Goal: Book appointment/travel/reservation

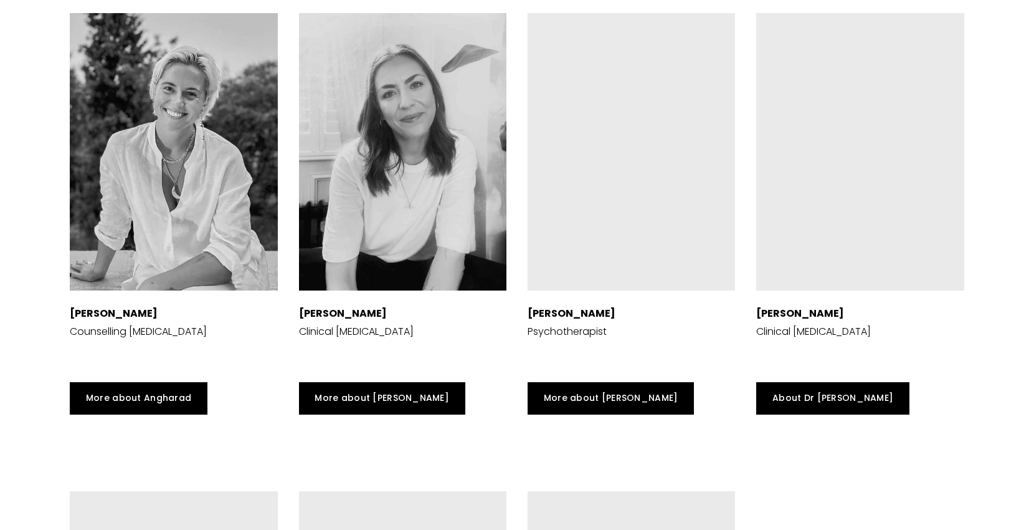
scroll to position [3060, 0]
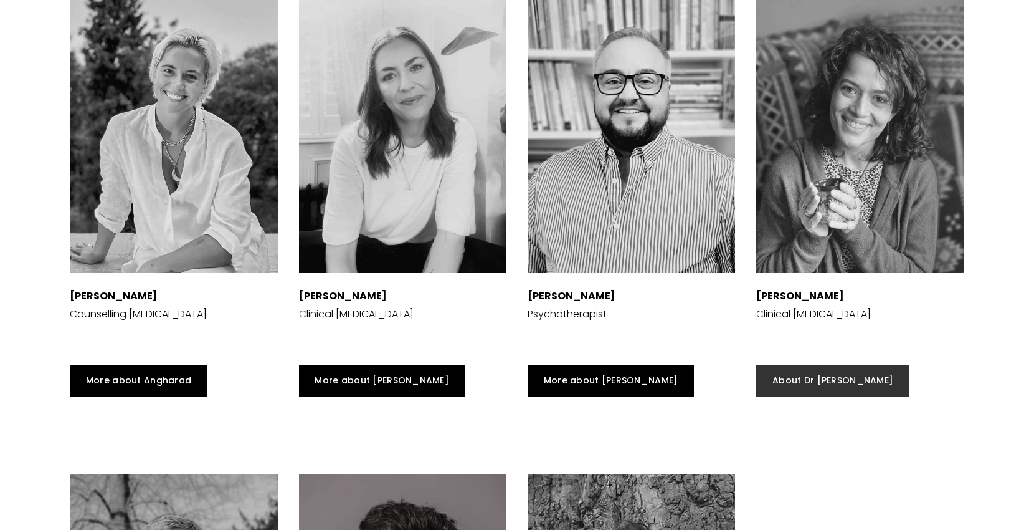
click at [787, 378] on link "About Dr [PERSON_NAME]" at bounding box center [833, 381] width 153 height 32
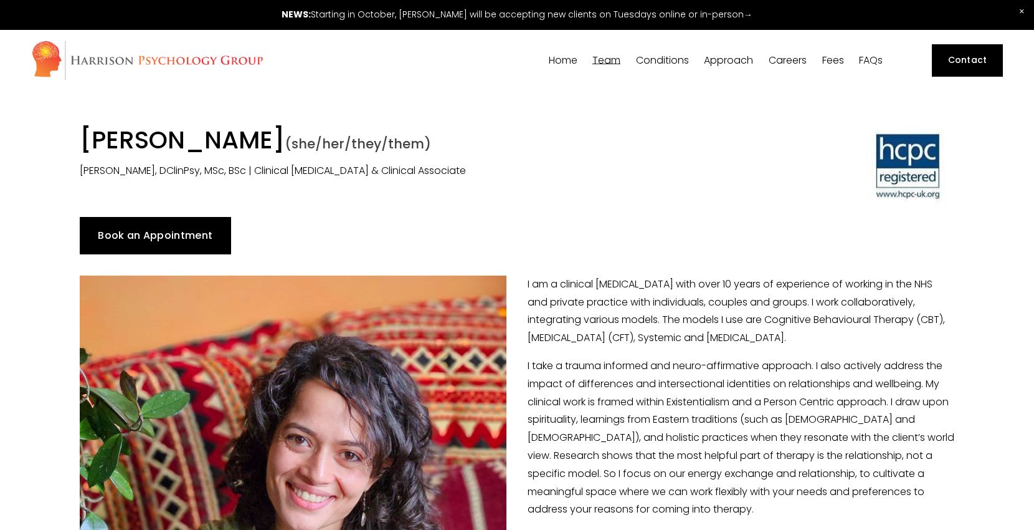
click at [158, 236] on link "Book an Appointment" at bounding box center [155, 235] width 151 height 37
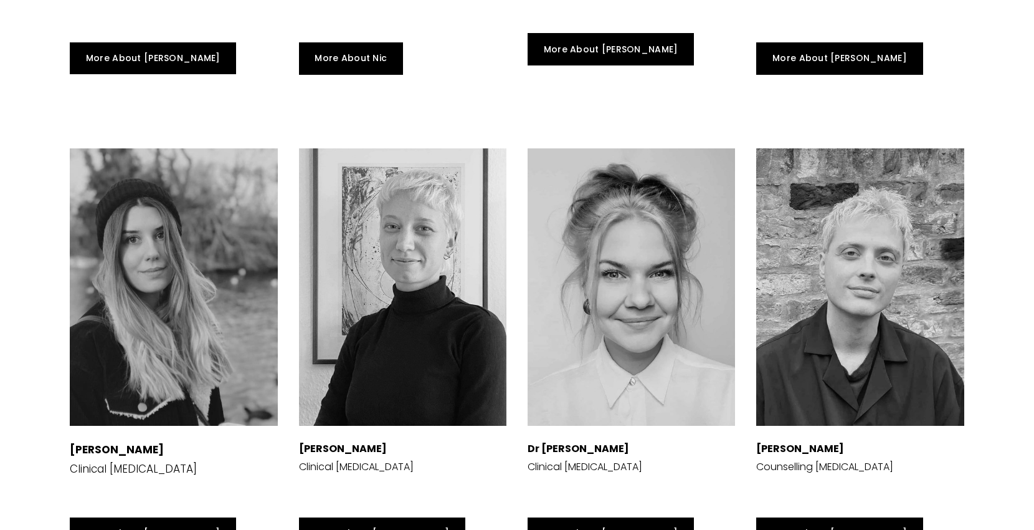
scroll to position [2536, 0]
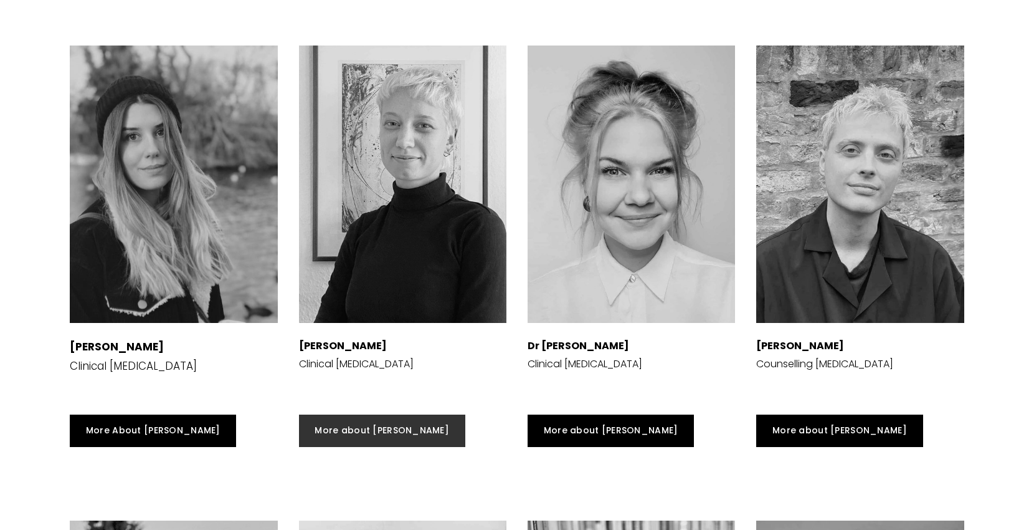
click at [347, 429] on link "More about [PERSON_NAME]" at bounding box center [382, 430] width 166 height 32
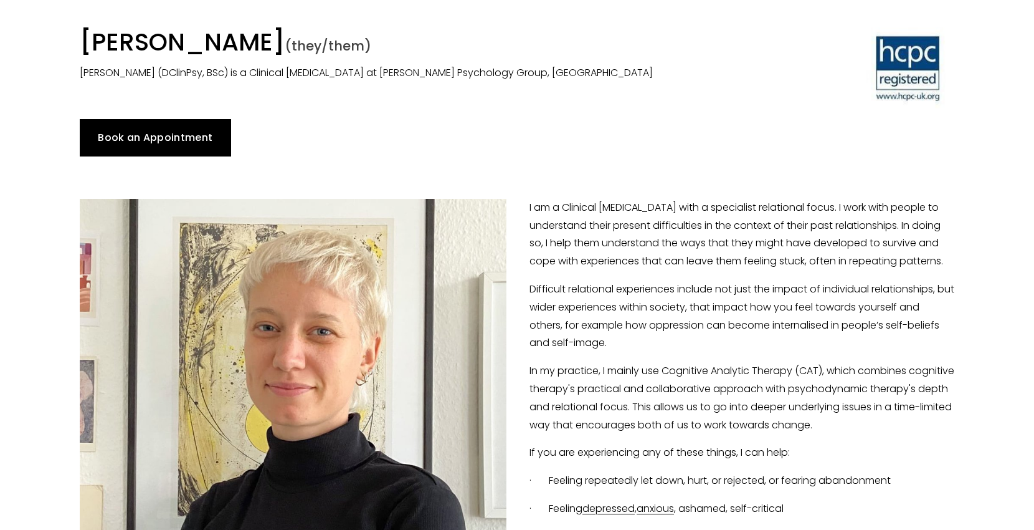
scroll to position [95, 0]
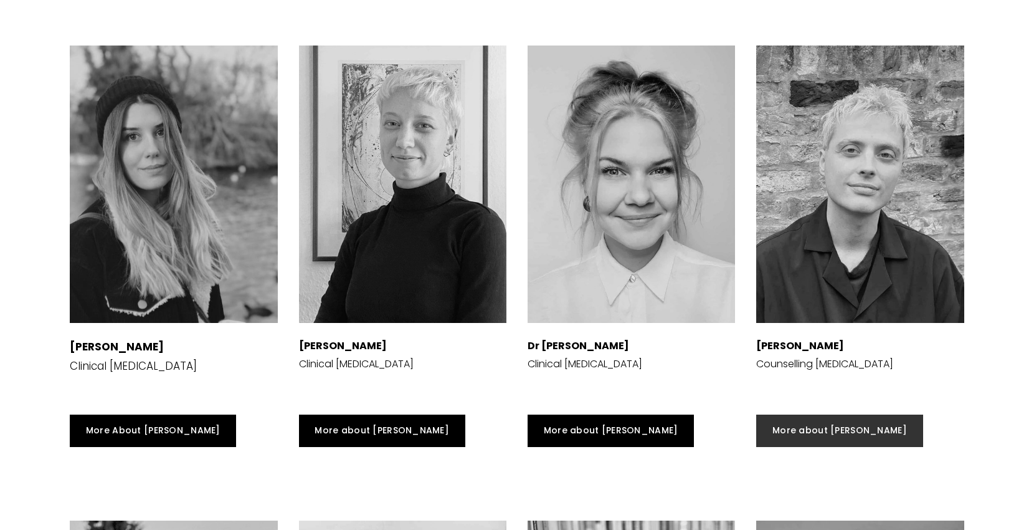
click at [800, 426] on link "More about [PERSON_NAME]" at bounding box center [840, 430] width 166 height 32
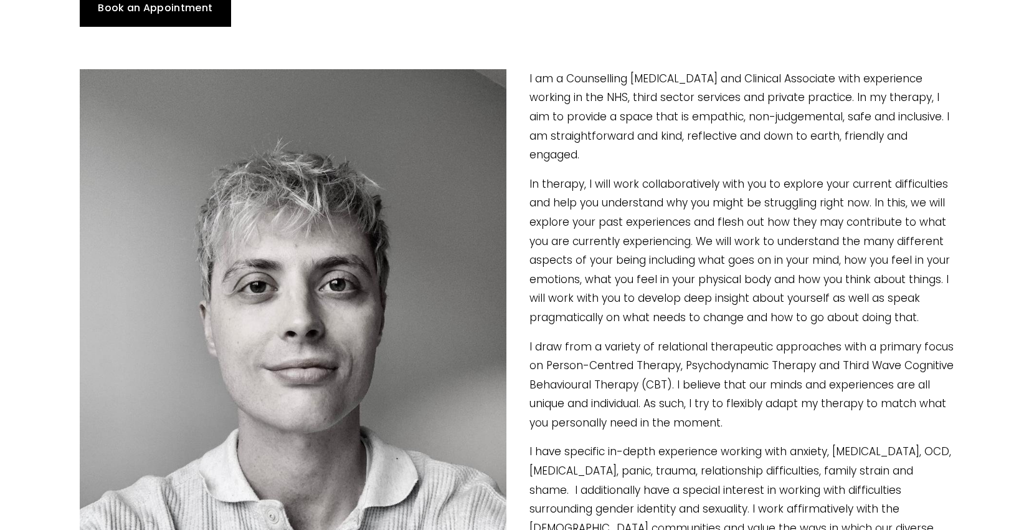
scroll to position [186, 0]
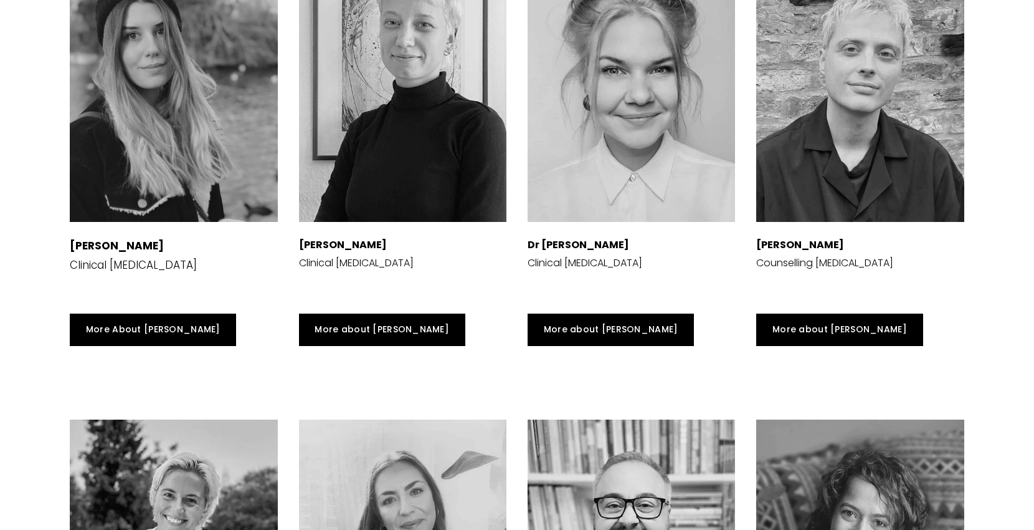
scroll to position [2632, 0]
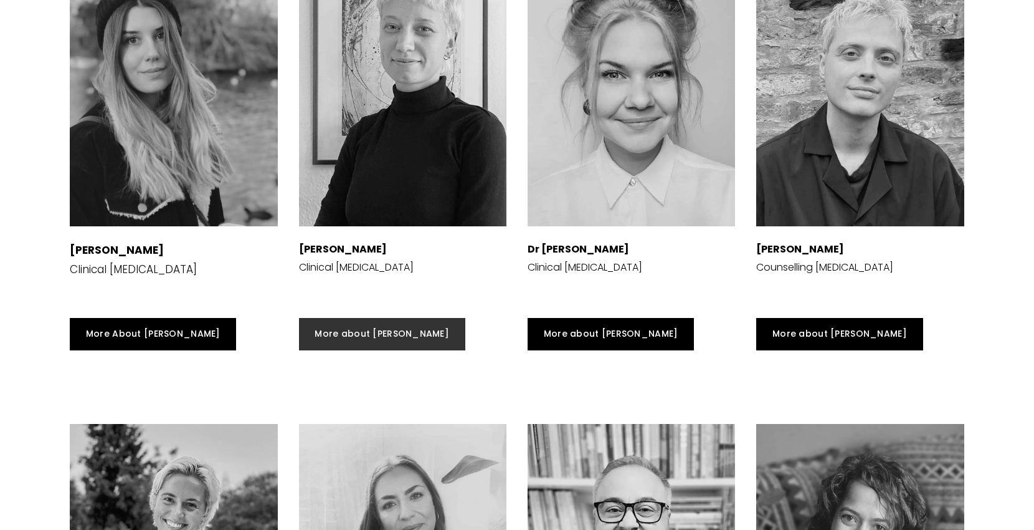
click at [348, 330] on link "More about Erica" at bounding box center [382, 334] width 166 height 32
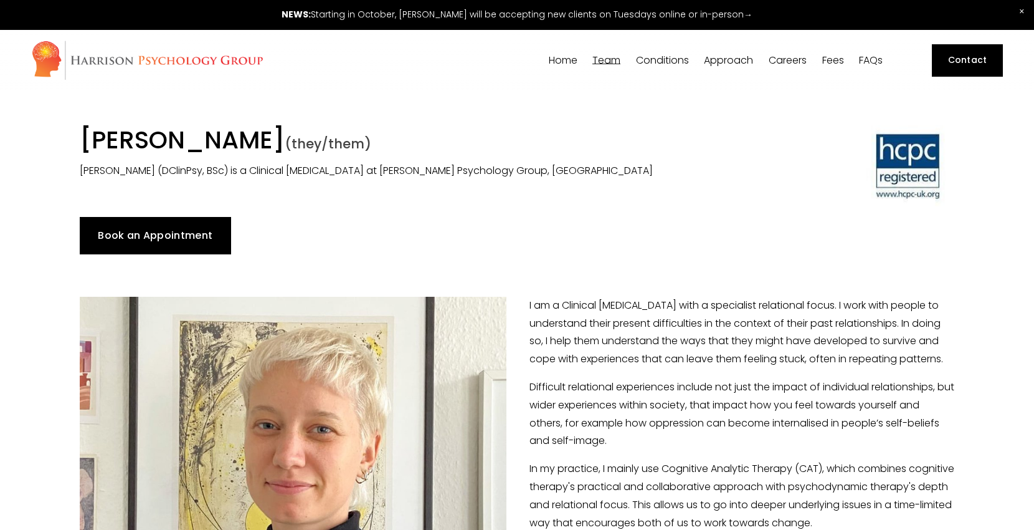
click at [186, 238] on link "Book an Appointment" at bounding box center [155, 235] width 151 height 37
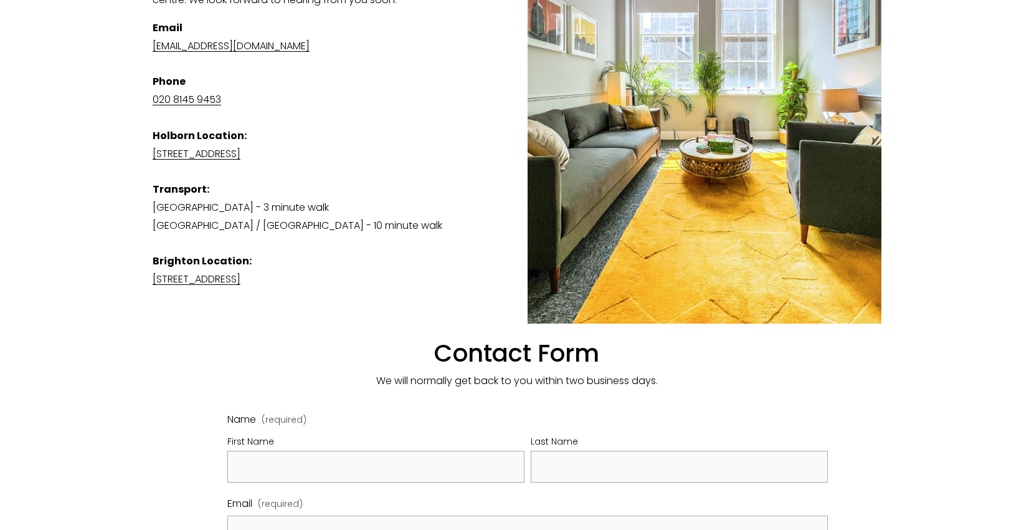
scroll to position [373, 0]
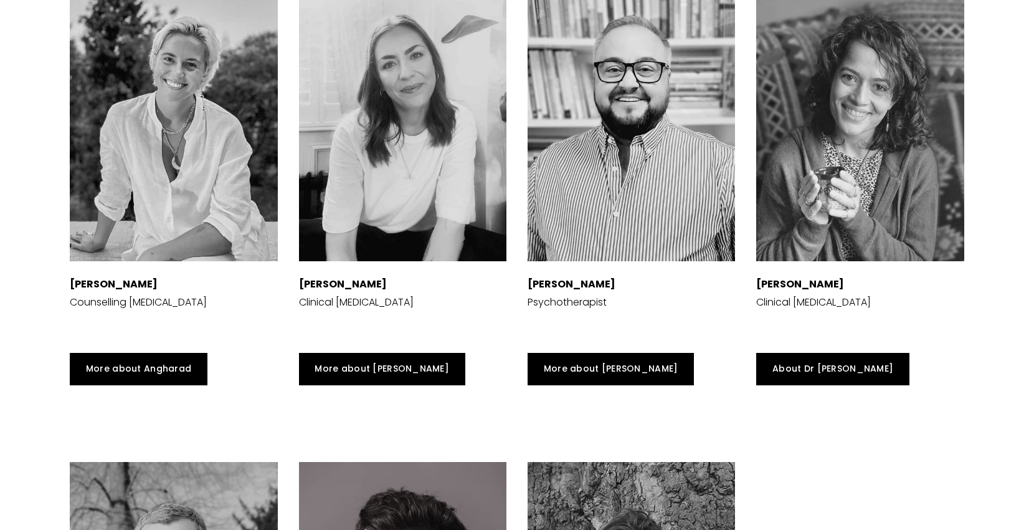
scroll to position [3097, 0]
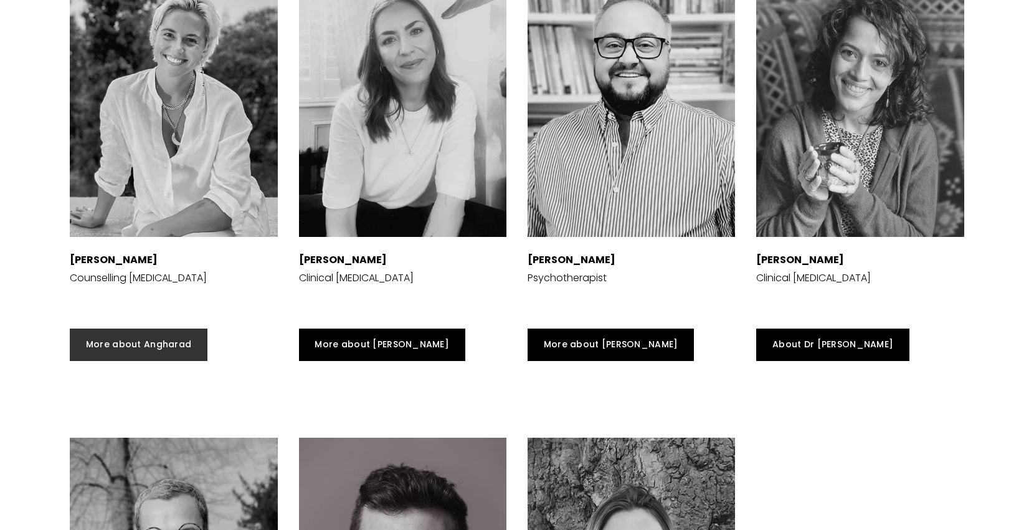
click at [128, 347] on link "More about Angharad" at bounding box center [139, 344] width 138 height 32
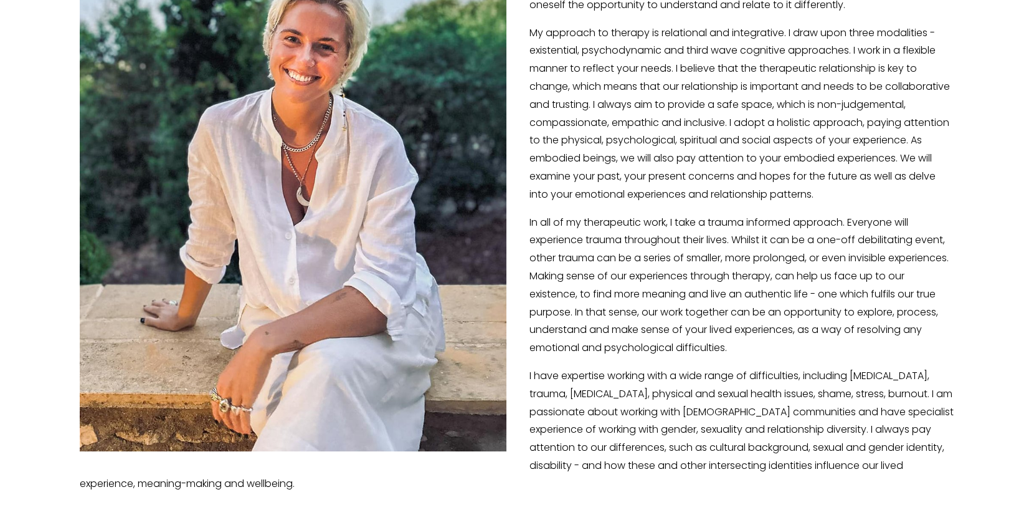
scroll to position [395, 0]
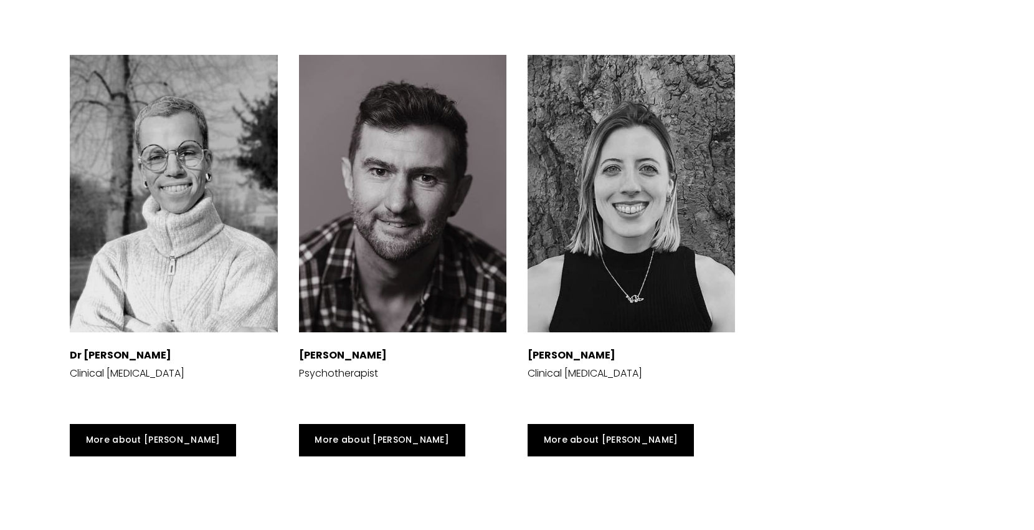
scroll to position [3487, 0]
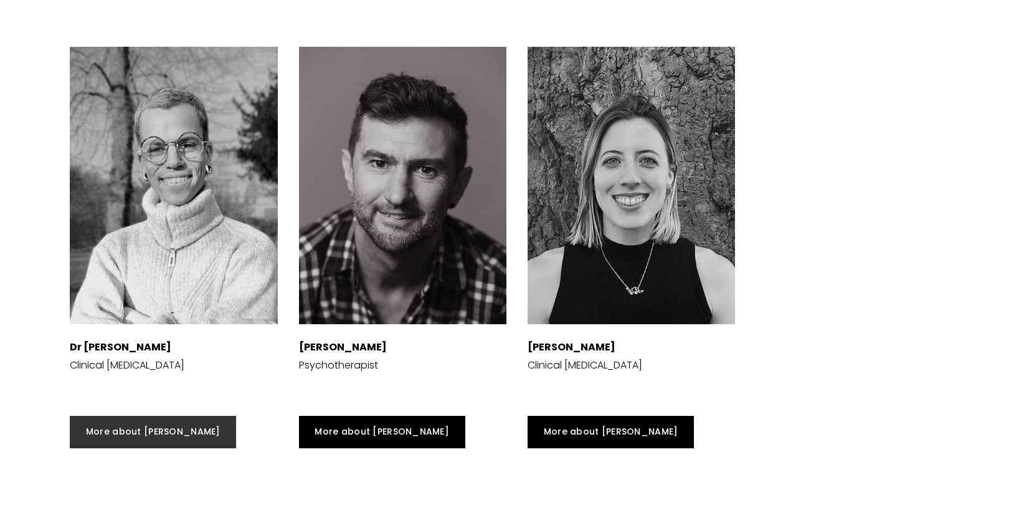
click at [138, 430] on link "More about [PERSON_NAME]" at bounding box center [153, 432] width 166 height 32
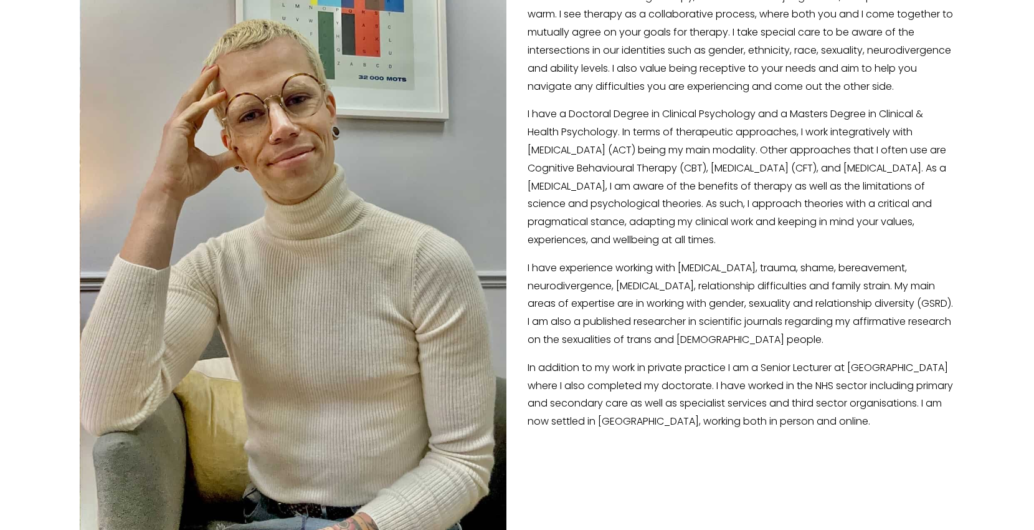
scroll to position [304, 0]
click at [234, 21] on div at bounding box center [293, 251] width 427 height 561
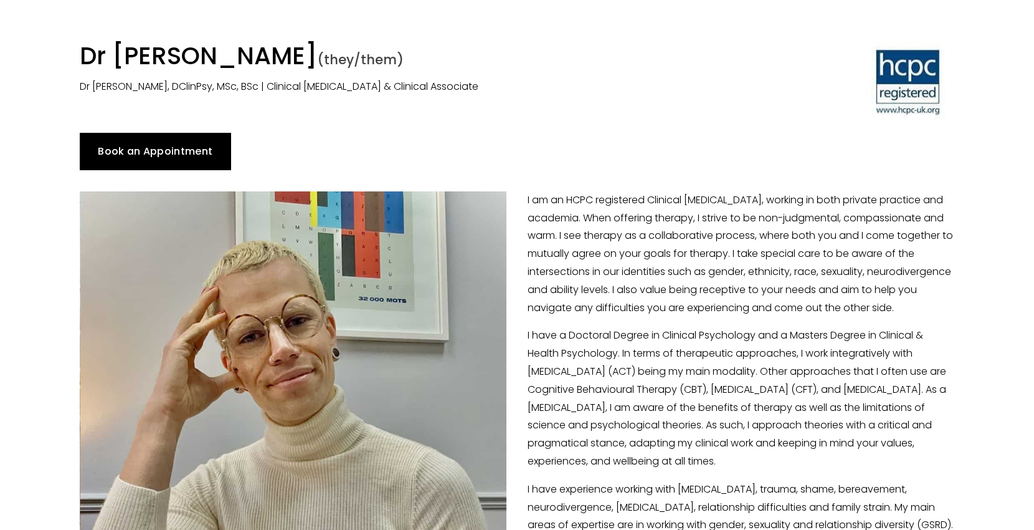
scroll to position [0, 0]
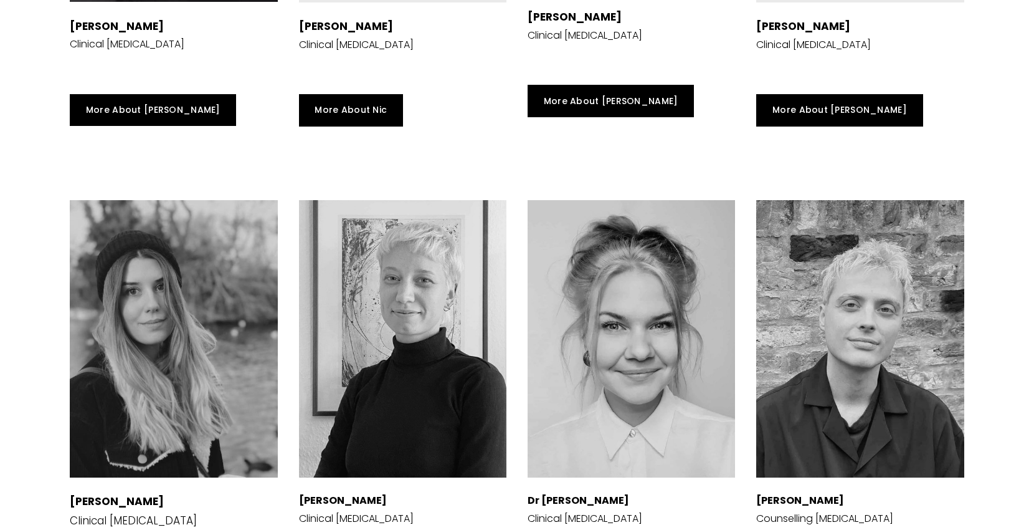
scroll to position [2442, 0]
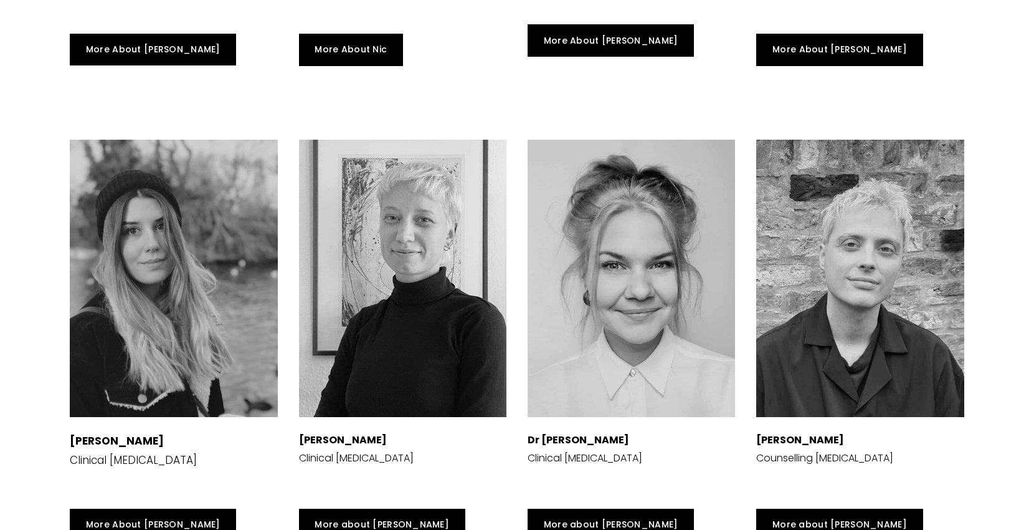
click at [390, 271] on div at bounding box center [403, 278] width 208 height 277
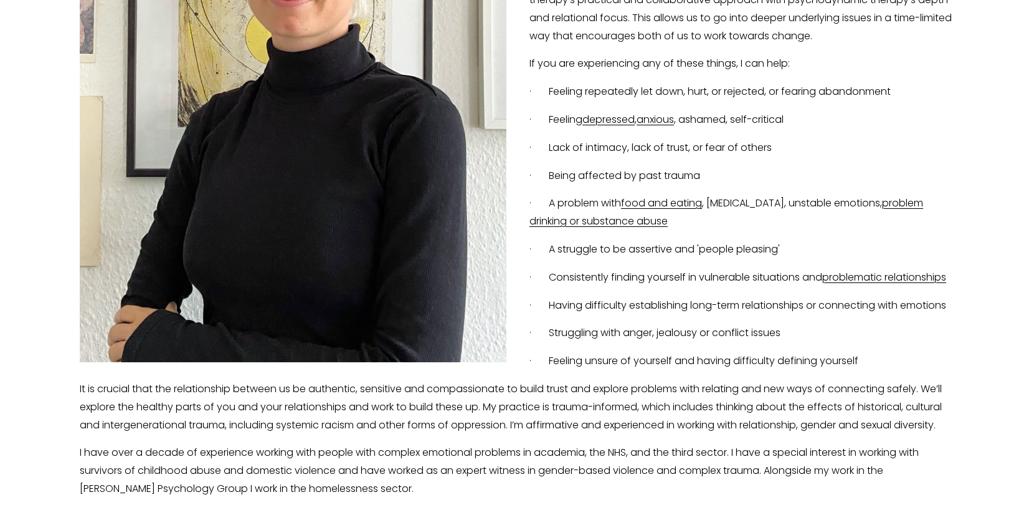
scroll to position [516, 0]
